Goal: Transaction & Acquisition: Download file/media

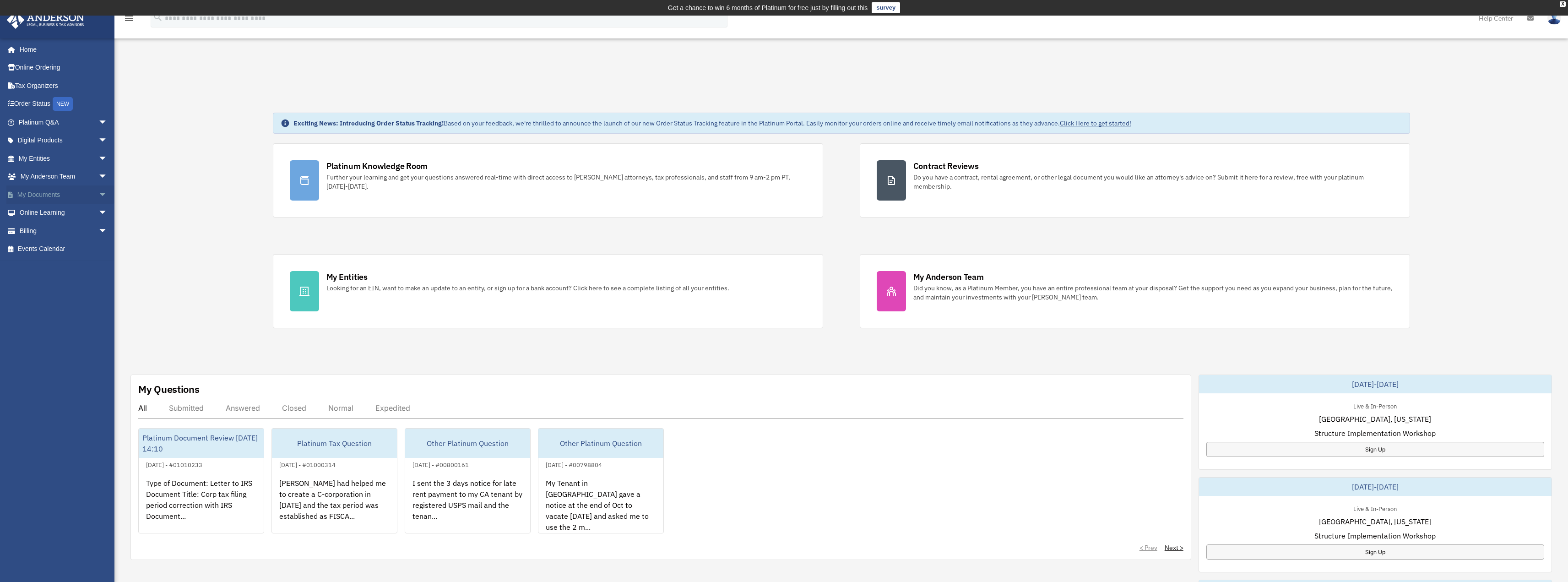
click at [98, 199] on span "arrow_drop_down" at bounding box center [107, 195] width 19 height 19
click at [48, 214] on link "Box" at bounding box center [66, 213] width 108 height 19
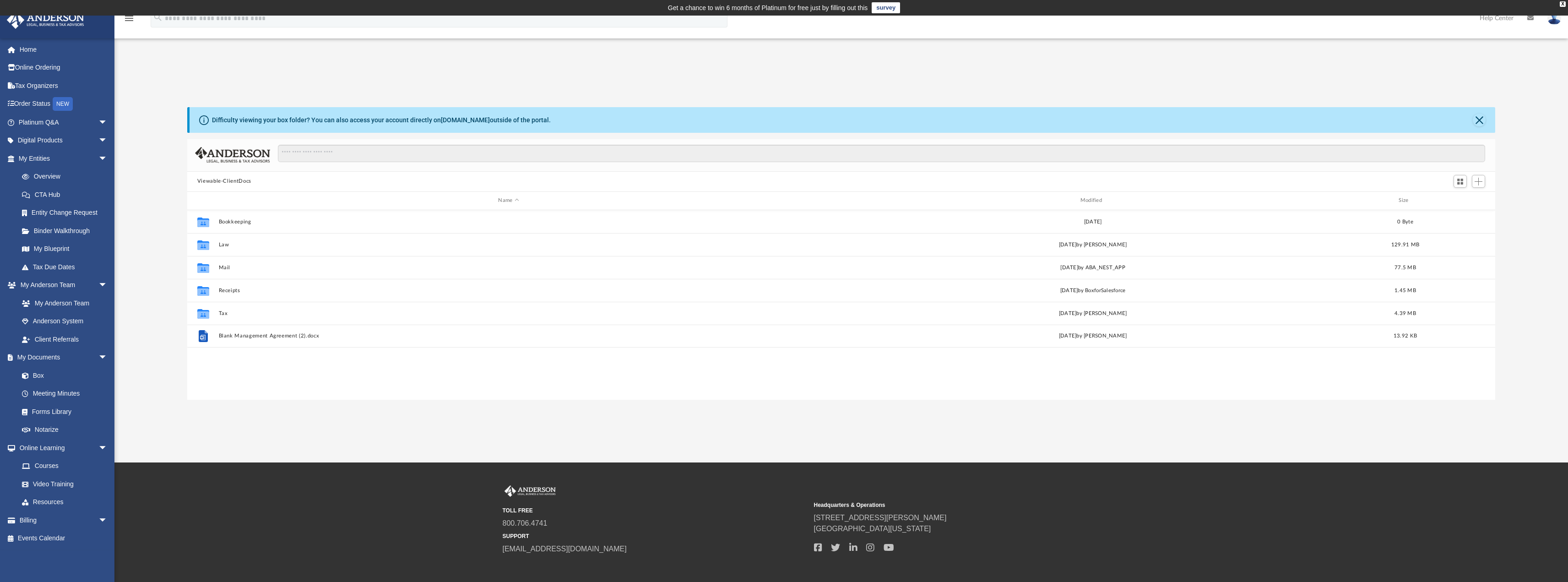
scroll to position [202, 1301]
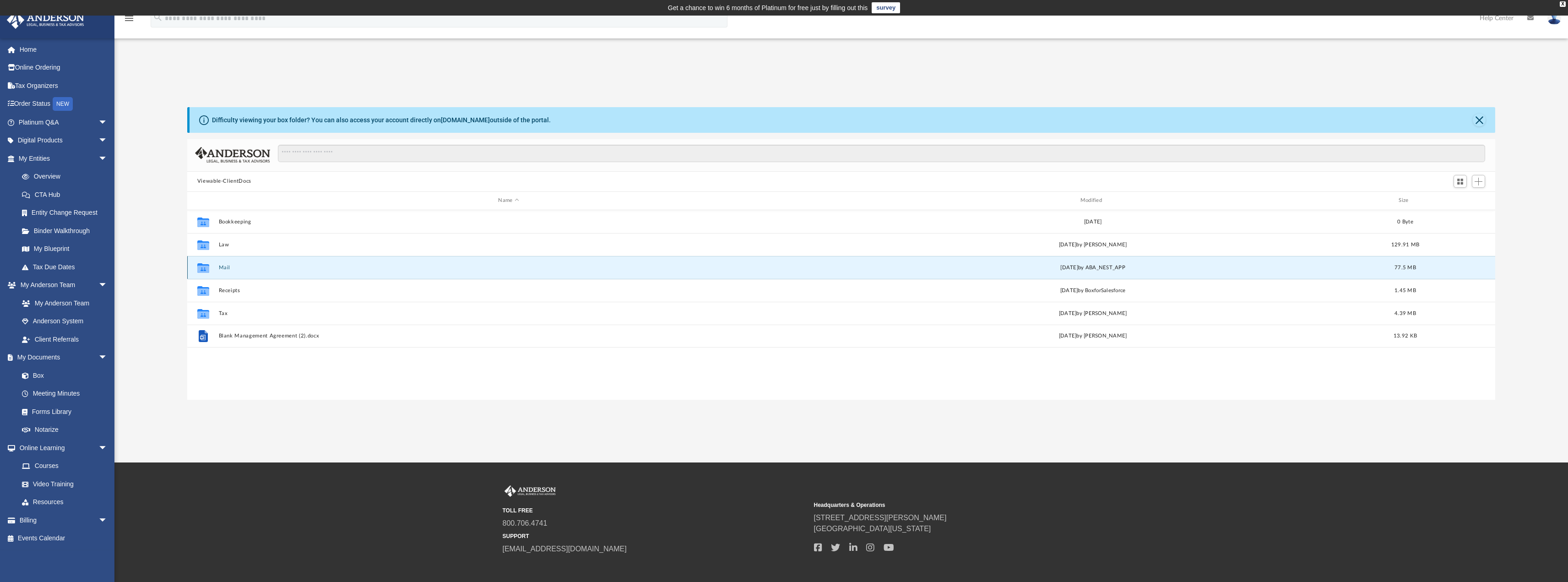
click at [223, 270] on button "Mail" at bounding box center [508, 267] width 580 height 6
click at [224, 268] on button "Mail" at bounding box center [508, 267] width 580 height 6
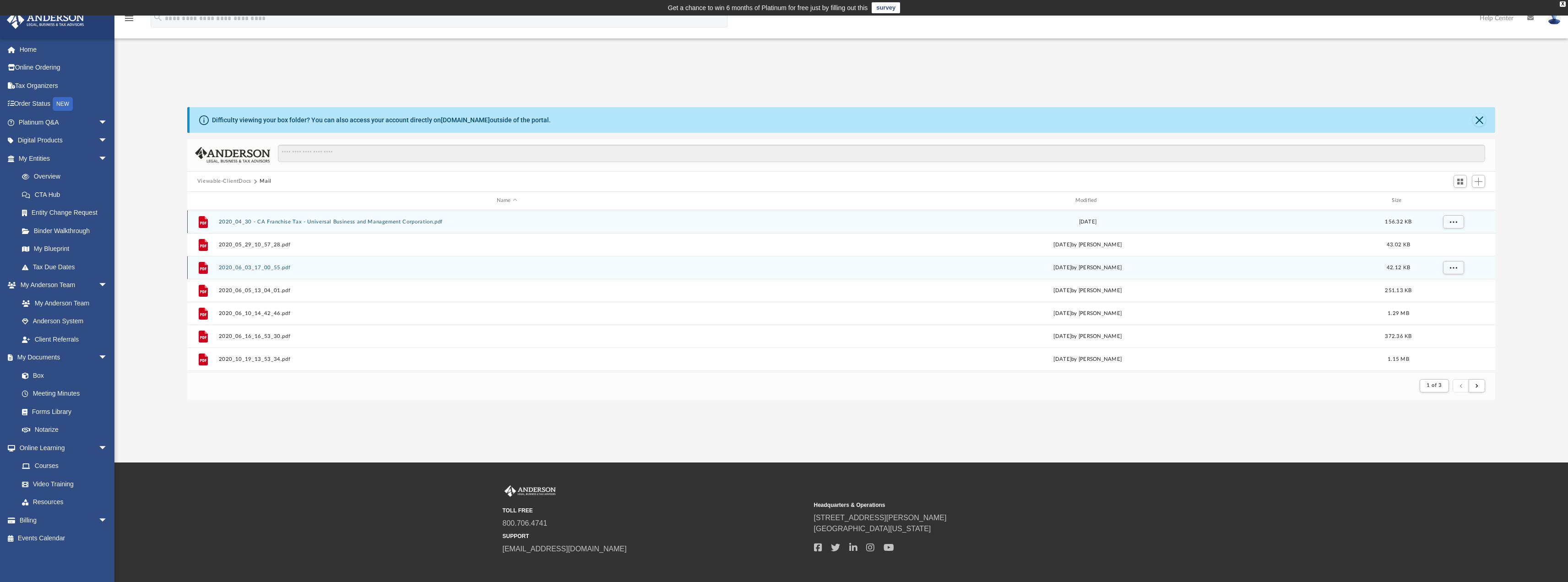
scroll to position [173, 1301]
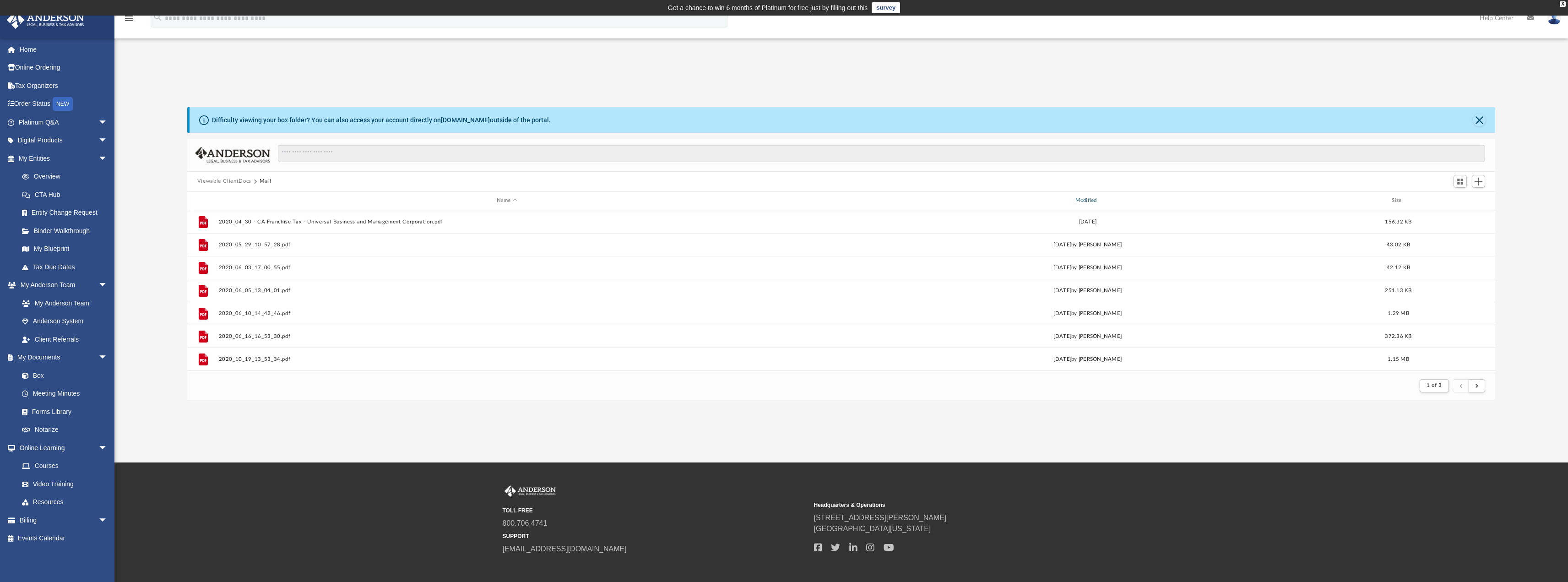
click at [1093, 201] on div "Modified" at bounding box center [1087, 200] width 577 height 9
click at [1081, 199] on div "Modified" at bounding box center [1087, 200] width 577 height 9
click at [1086, 198] on div "Modified" at bounding box center [1087, 200] width 577 height 9
click at [1098, 201] on span "Modified" at bounding box center [1100, 200] width 4 height 4
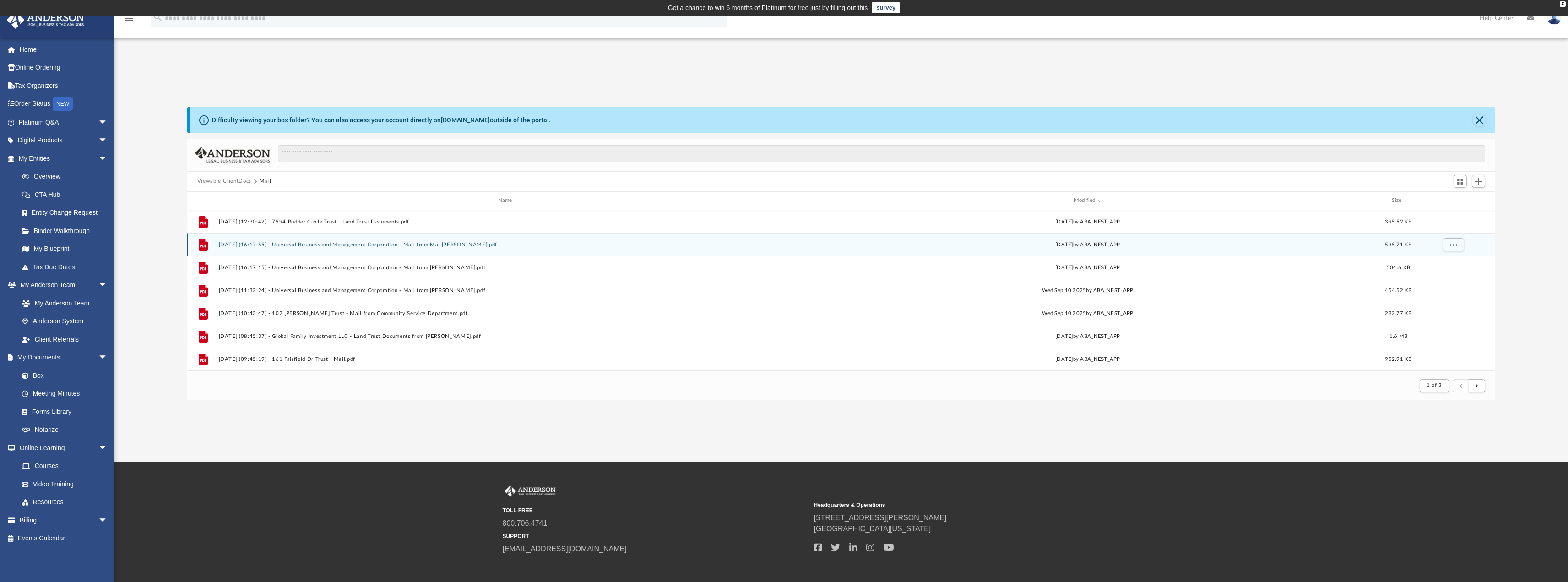
click at [294, 245] on button "2025.09.30 (16:17:55) - Universal Business and Management Corporation - Mail fr…" at bounding box center [507, 244] width 577 height 6
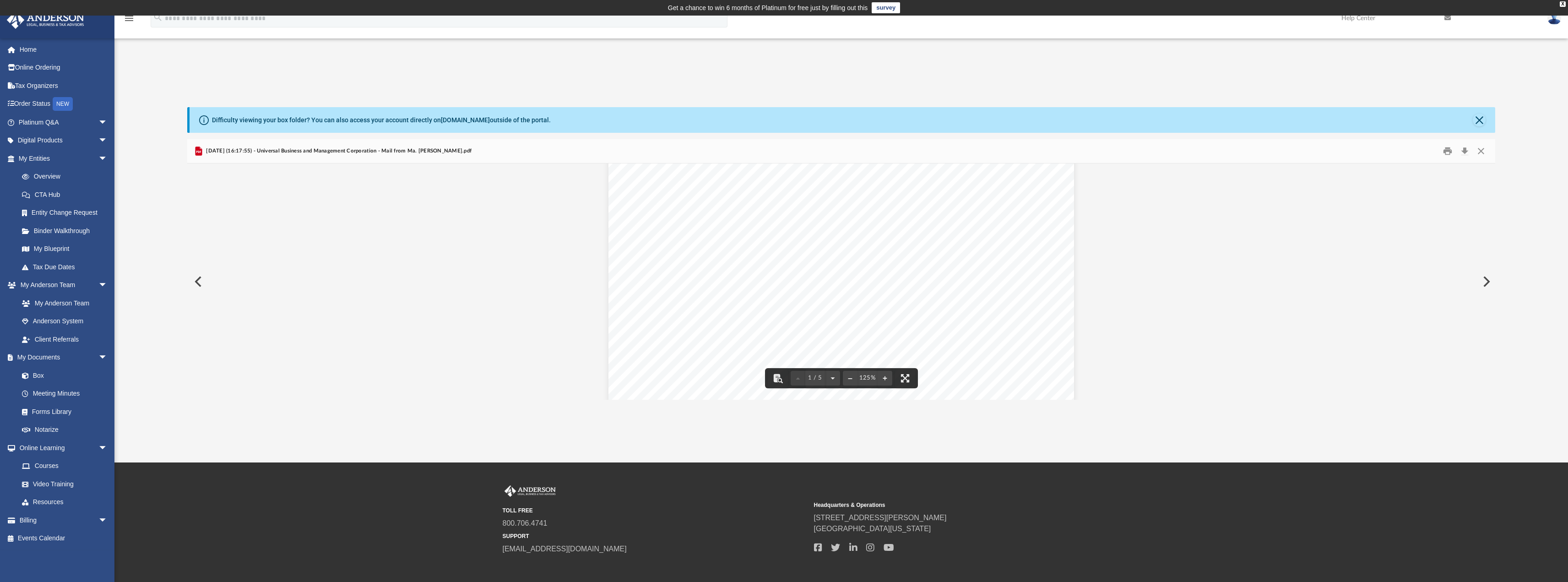
scroll to position [0, 0]
click at [1481, 148] on button "Close" at bounding box center [1481, 151] width 16 height 14
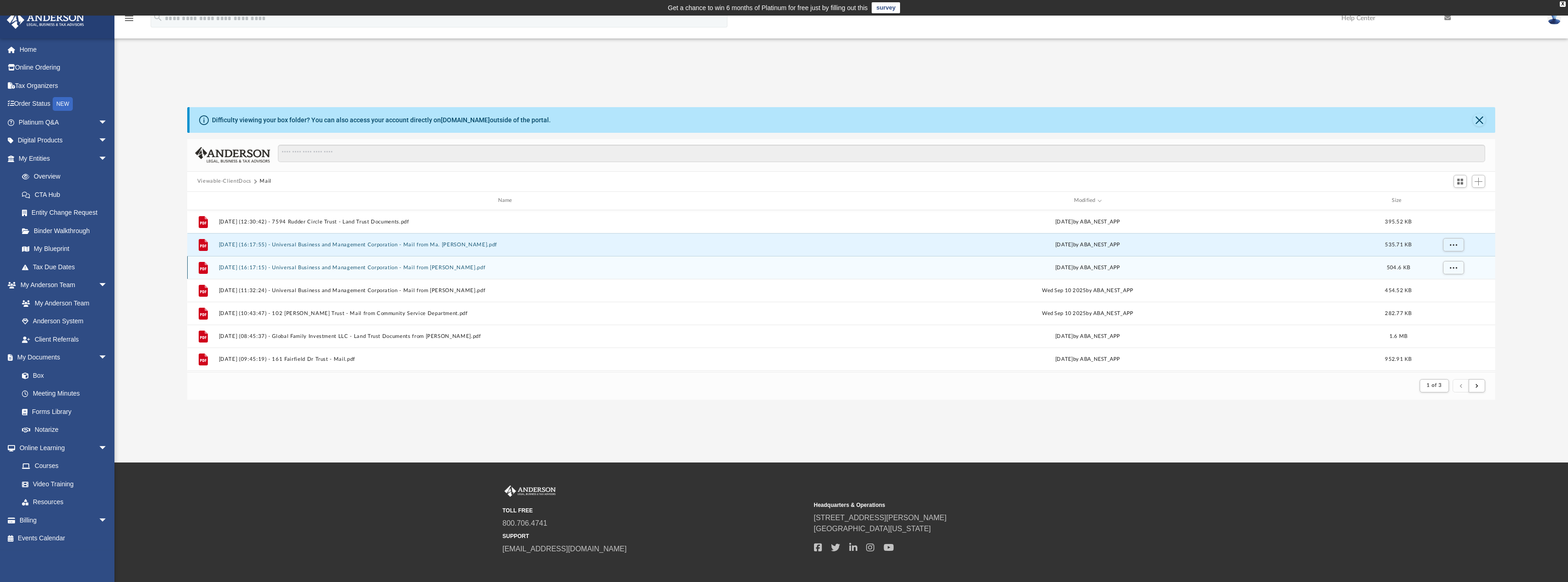
click at [381, 266] on button "2025.09.30 (16:17:15) - Universal Business and Management Corporation - Mail fr…" at bounding box center [507, 267] width 577 height 6
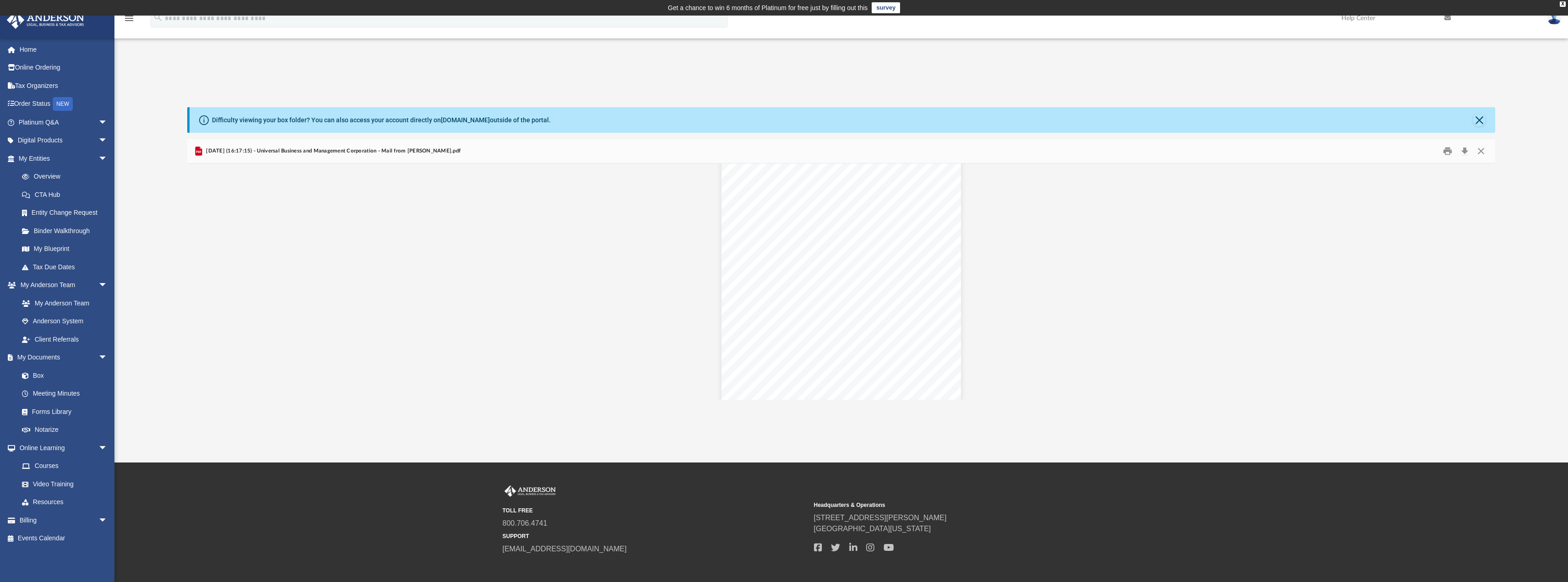
scroll to position [2708, 0]
click at [1481, 149] on button "Close" at bounding box center [1481, 151] width 16 height 14
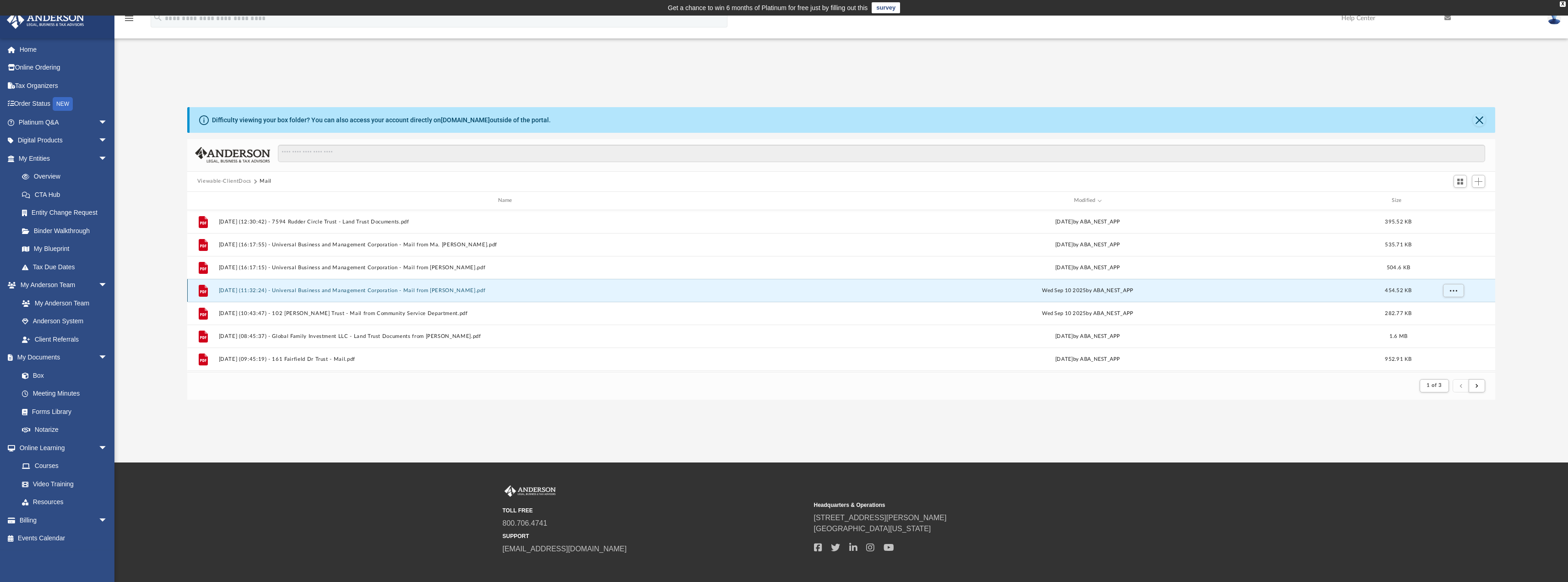
click at [392, 291] on button "2025.09.10 (11:32:24) - Universal Business and Management Corporation - Mail fr…" at bounding box center [507, 290] width 577 height 6
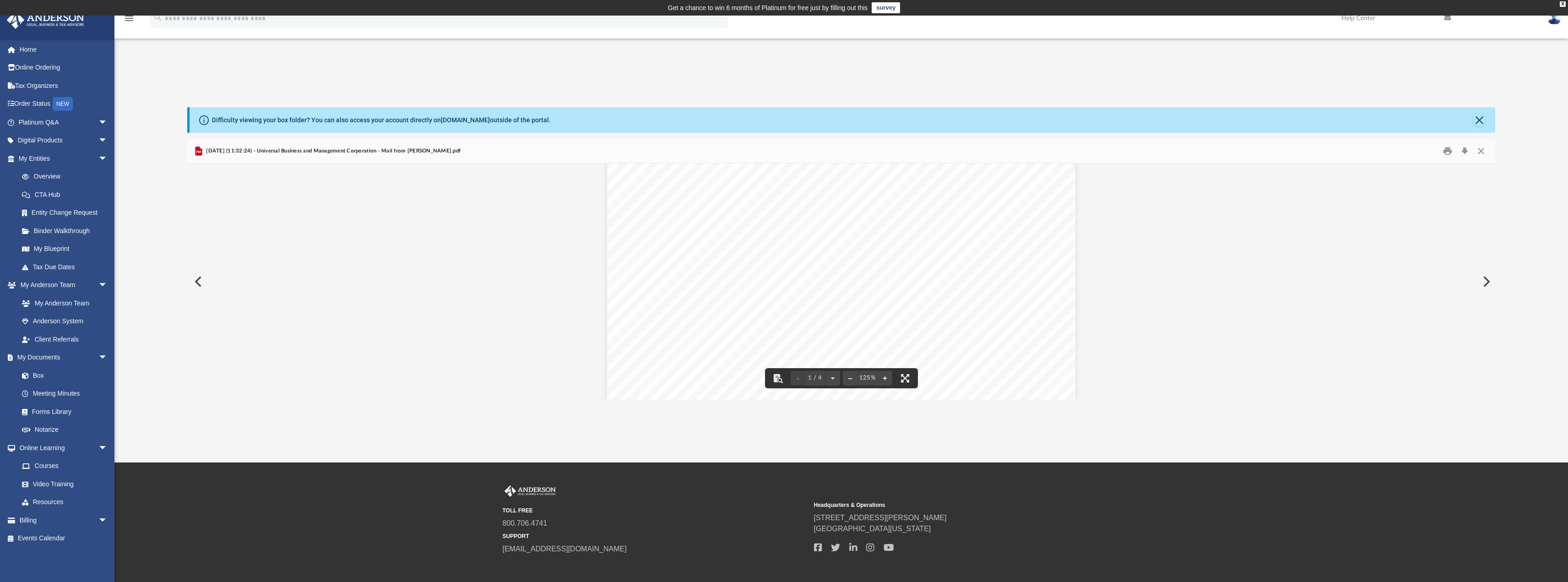
scroll to position [137, 0]
click at [1481, 149] on button "Close" at bounding box center [1481, 151] width 16 height 14
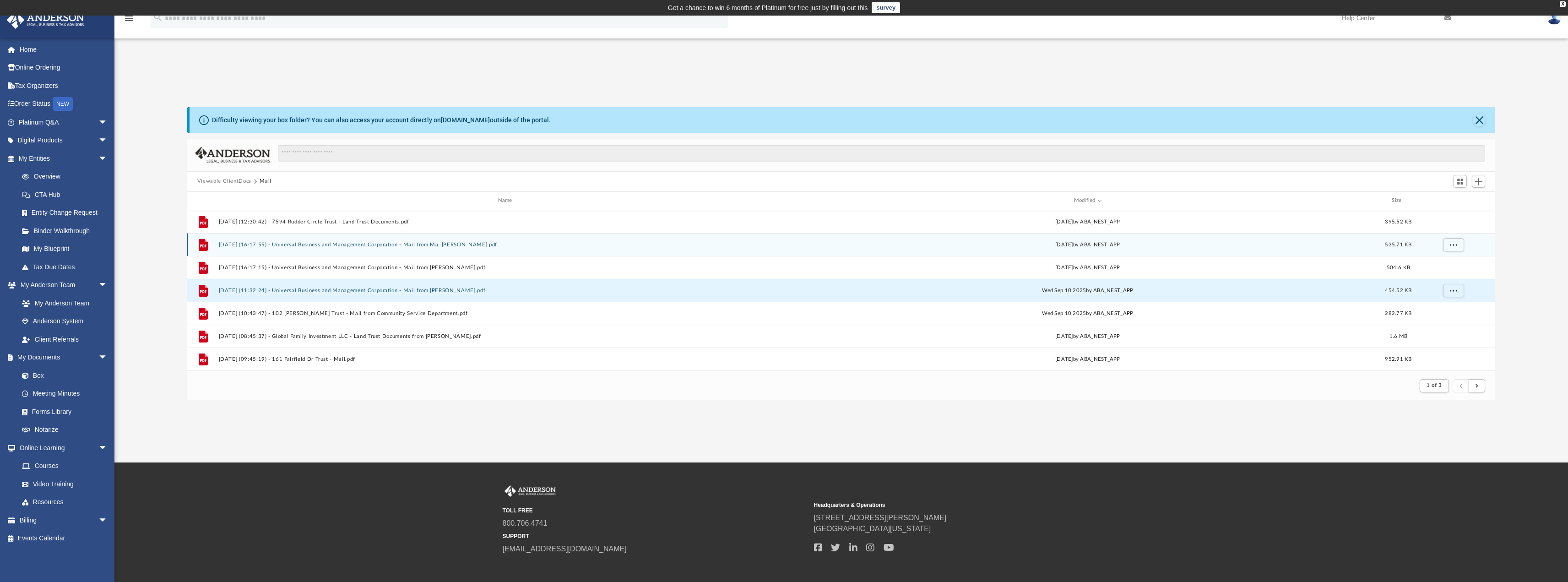
click at [385, 243] on button "2025.09.30 (16:17:55) - Universal Business and Management Corporation - Mail fr…" at bounding box center [507, 244] width 577 height 6
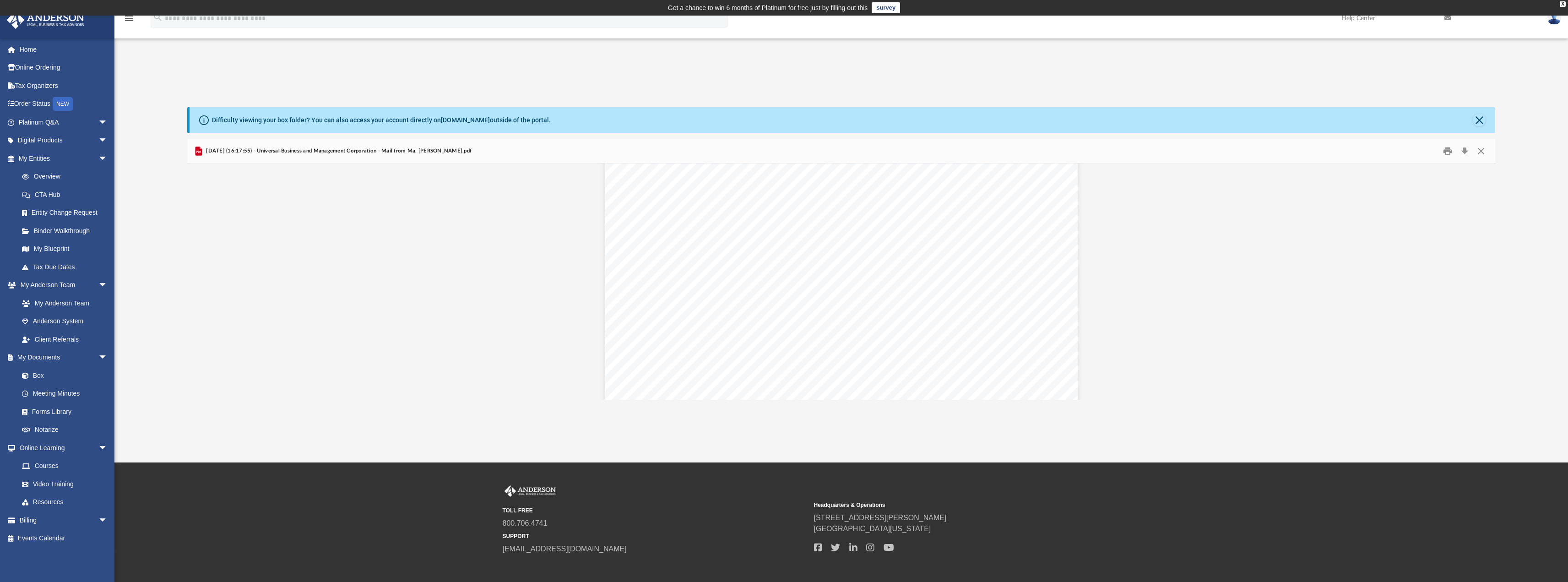
scroll to position [1602, 0]
click at [1475, 152] on button "Close" at bounding box center [1481, 151] width 16 height 14
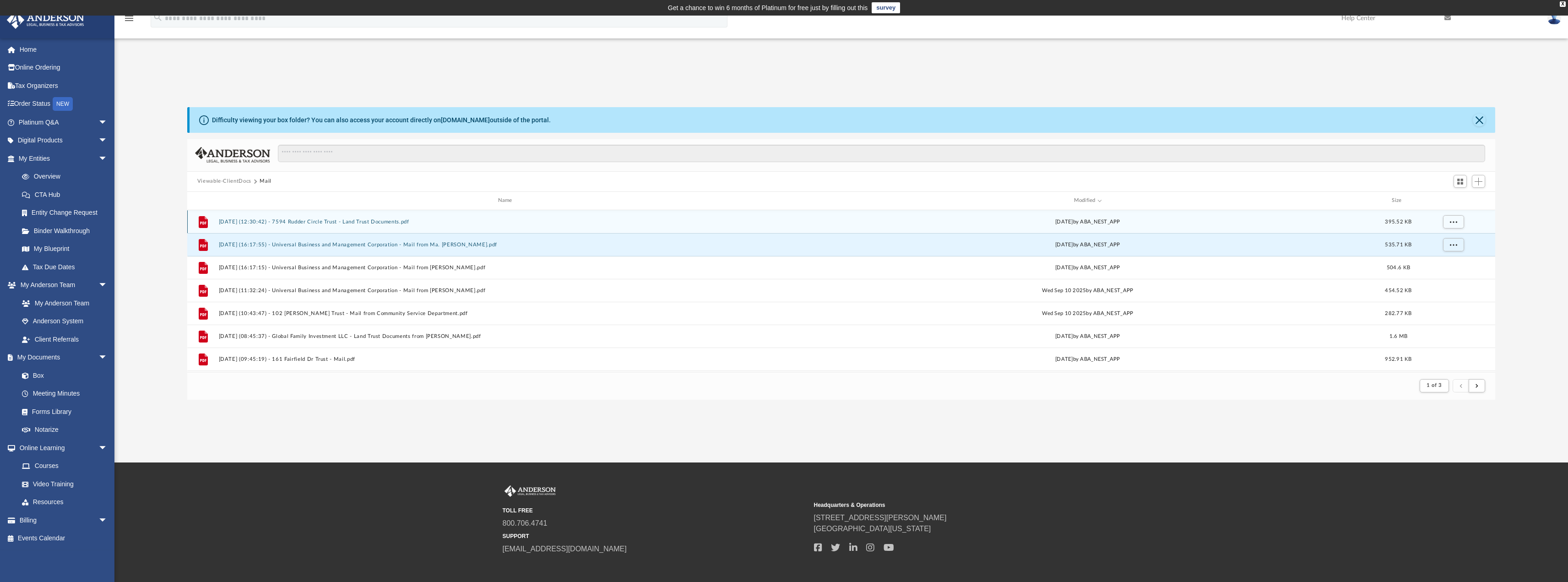
click at [363, 219] on button "2025.10.01 (12:30:42) - 7594 Rudder Circle Trust - Land Trust Documents.pdf" at bounding box center [507, 222] width 577 height 6
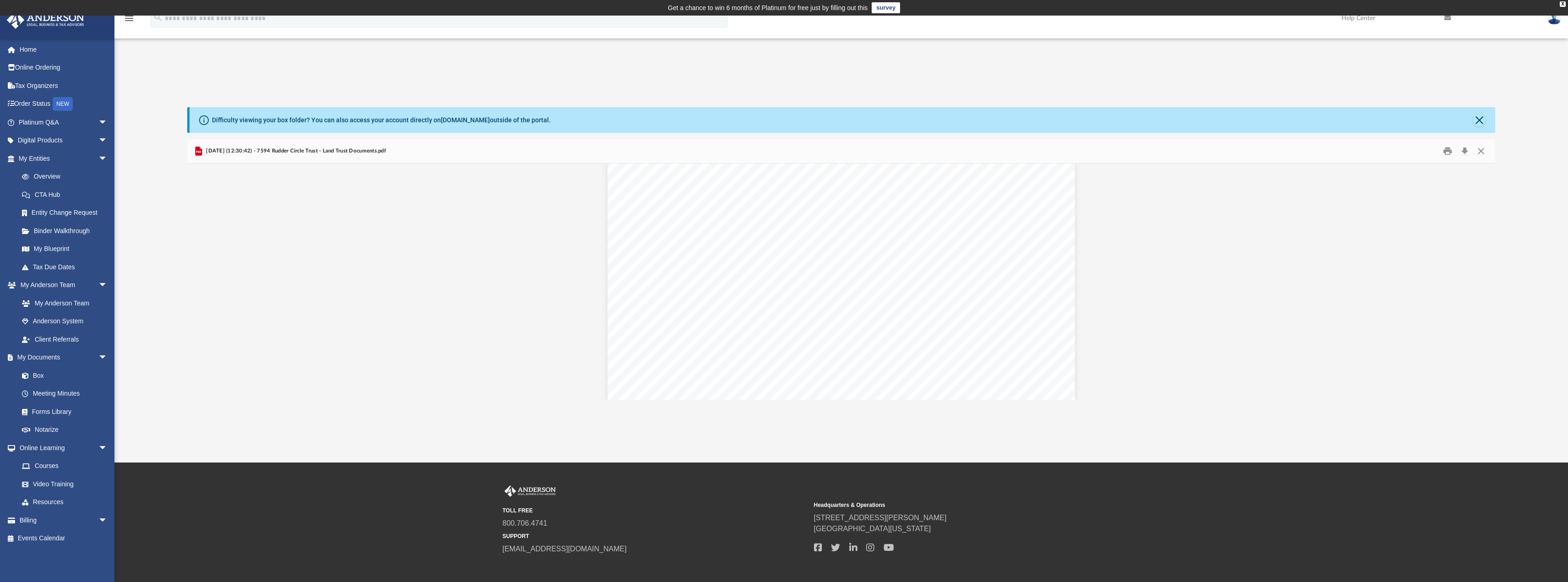
scroll to position [0, 0]
click at [1463, 153] on button "Download" at bounding box center [1464, 151] width 16 height 14
